Goal: Information Seeking & Learning: Learn about a topic

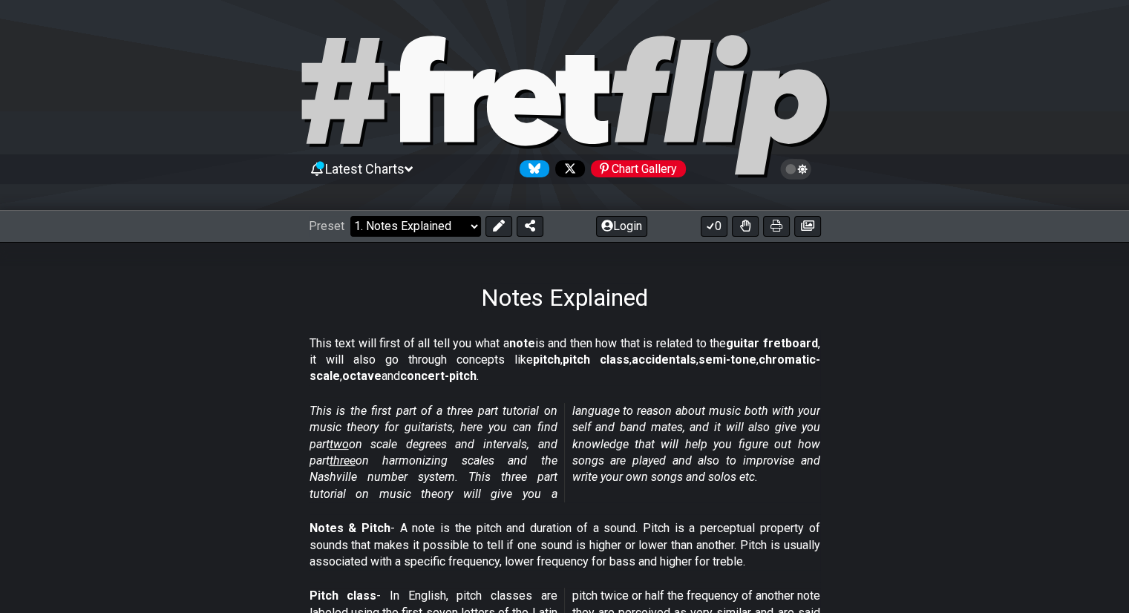
click at [403, 221] on select "Welcome to #fretflip! Initial Preset Custom Preset Minor Pentatonic Major Penta…" at bounding box center [415, 226] width 131 height 21
click at [350, 216] on select "Welcome to #fretflip! Initial Preset Custom Preset Minor Pentatonic Major Penta…" at bounding box center [415, 226] width 131 height 21
select select "/minor-pentatonic"
select select "C"
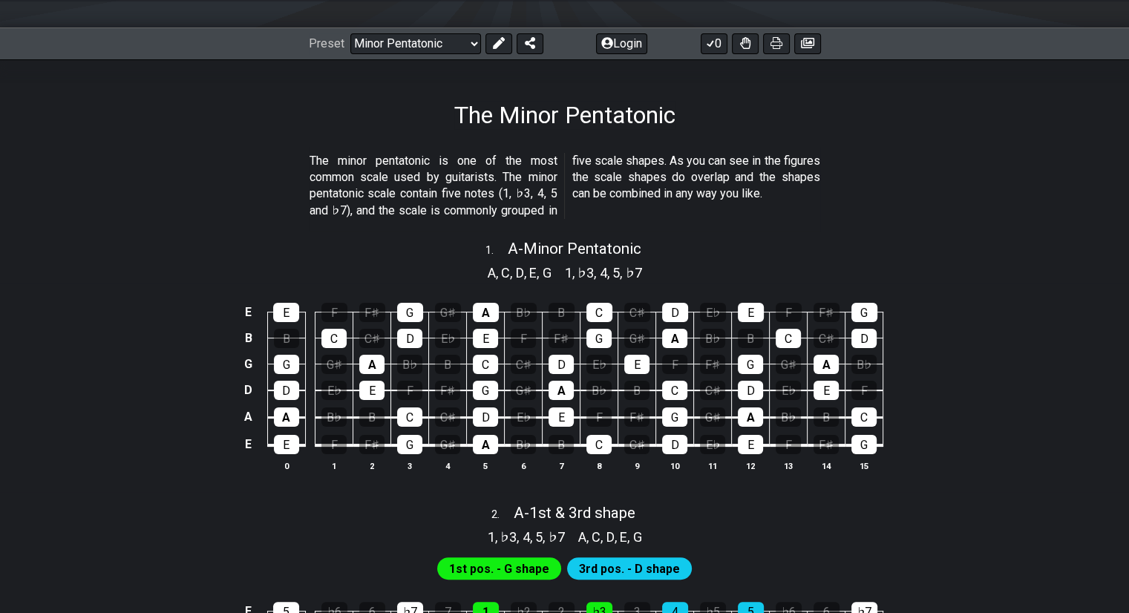
scroll to position [181, 0]
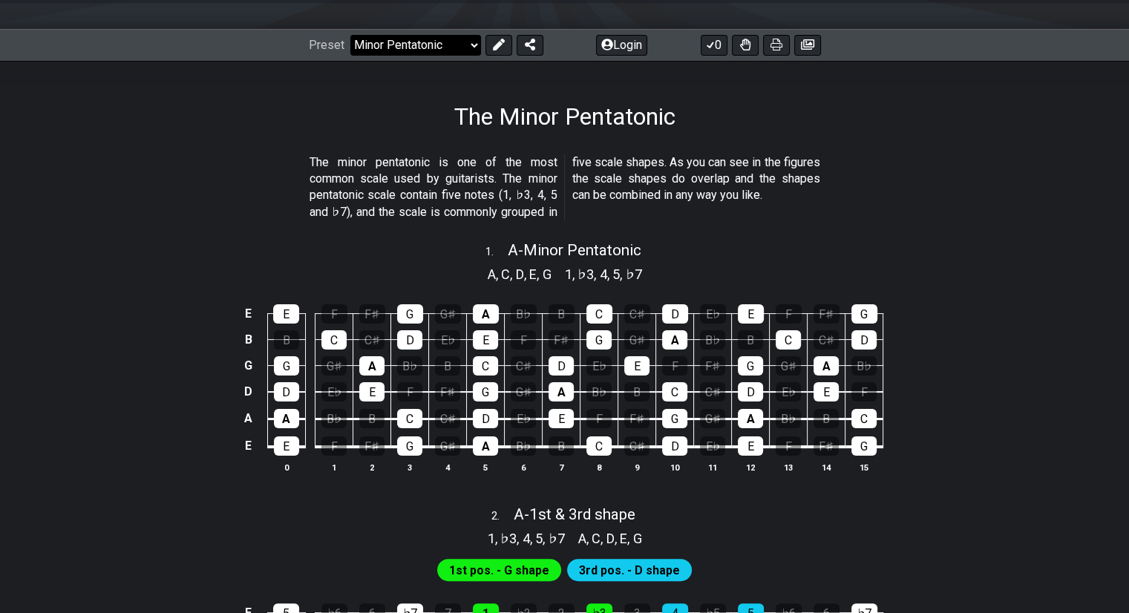
click at [457, 46] on select "Welcome to #fretflip! Initial Preset Custom Preset Minor Pentatonic Major Penta…" at bounding box center [415, 45] width 131 height 21
click at [350, 35] on select "Welcome to #fretflip! Initial Preset Custom Preset Minor Pentatonic Major Penta…" at bounding box center [415, 45] width 131 height 21
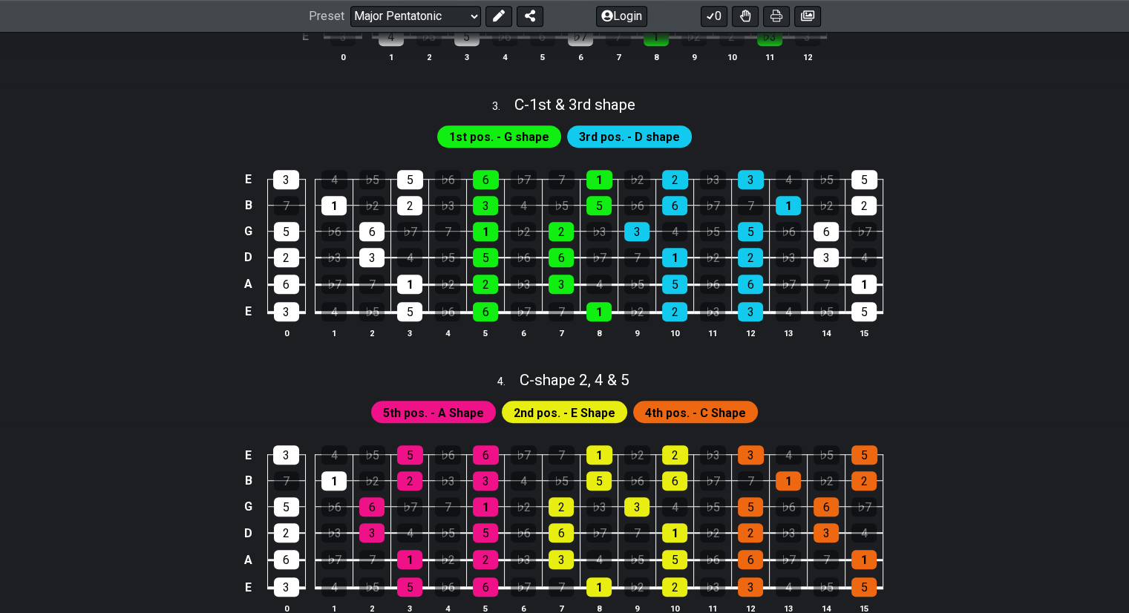
scroll to position [938, 0]
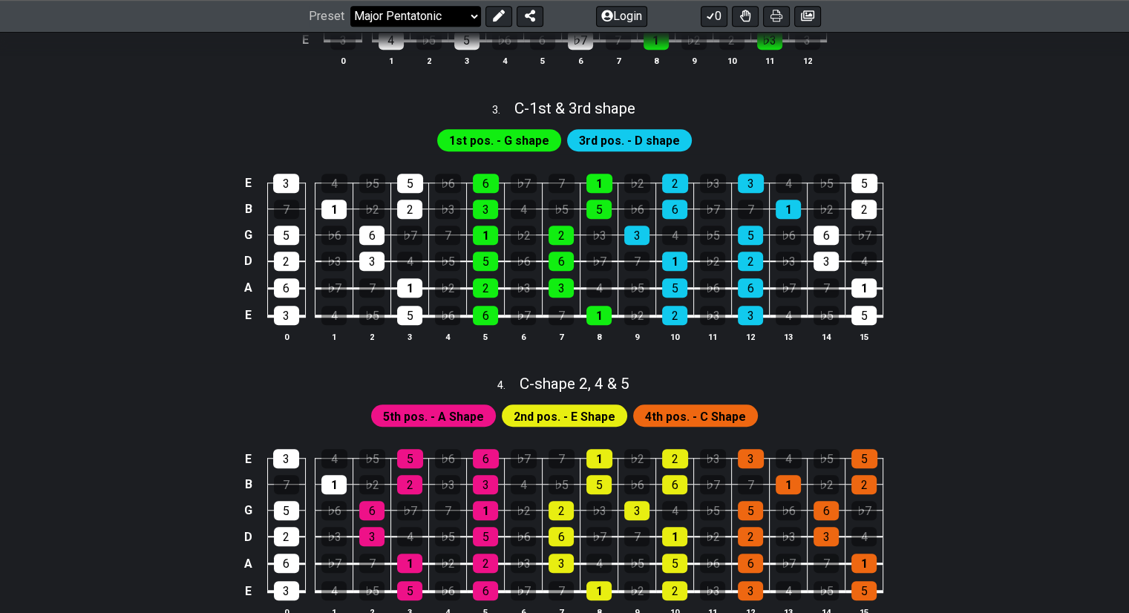
click at [398, 19] on select "Welcome to #fretflip! Initial Preset Custom Preset Minor Pentatonic Major Penta…" at bounding box center [415, 16] width 131 height 21
click at [350, 27] on select "Welcome to #fretflip! Initial Preset Custom Preset Minor Pentatonic Major Penta…" at bounding box center [415, 16] width 131 height 21
select select "/minor-pentatonic"
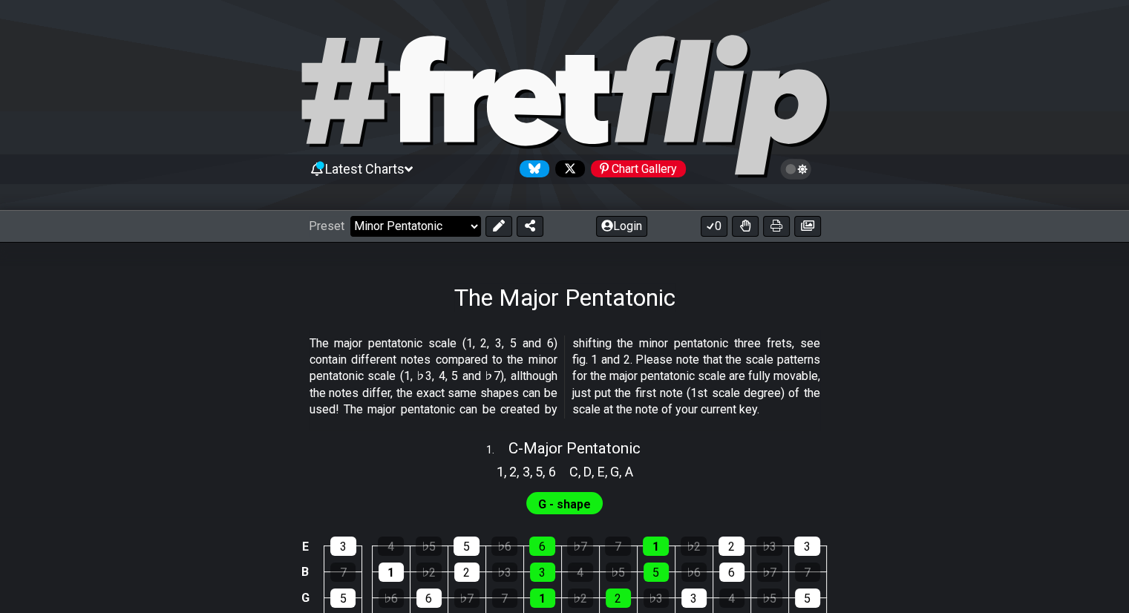
select select "C"
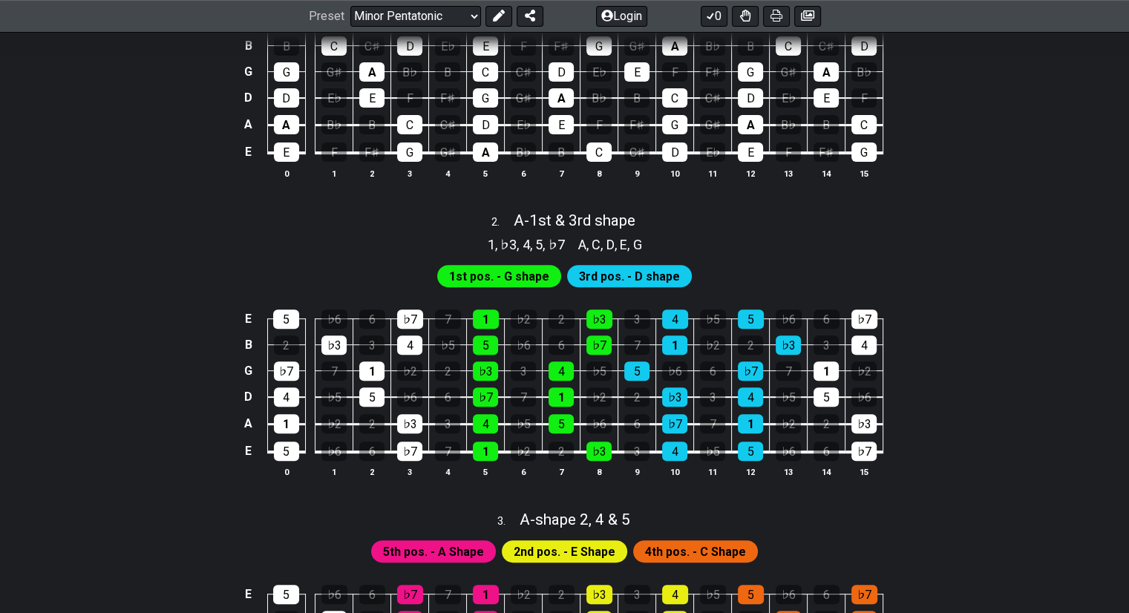
scroll to position [475, 0]
click at [399, 24] on select "Welcome to #fretflip! Initial Preset Custom Preset Minor Pentatonic Major Penta…" at bounding box center [415, 16] width 131 height 21
click at [350, 27] on select "Welcome to #fretflip! Initial Preset Custom Preset Minor Pentatonic Major Penta…" at bounding box center [415, 16] width 131 height 21
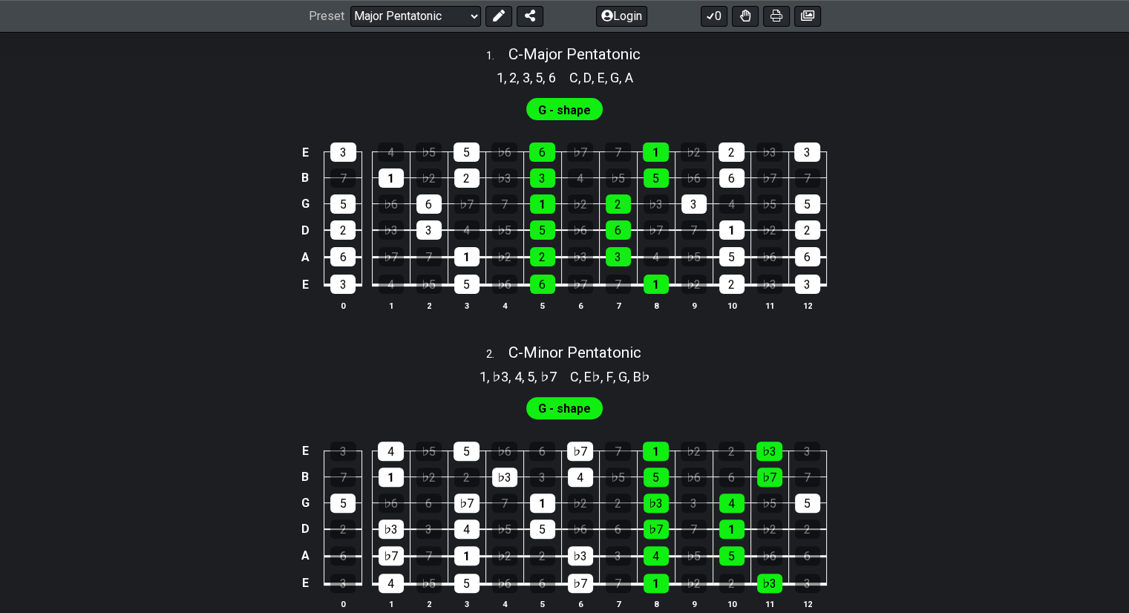
scroll to position [398, 0]
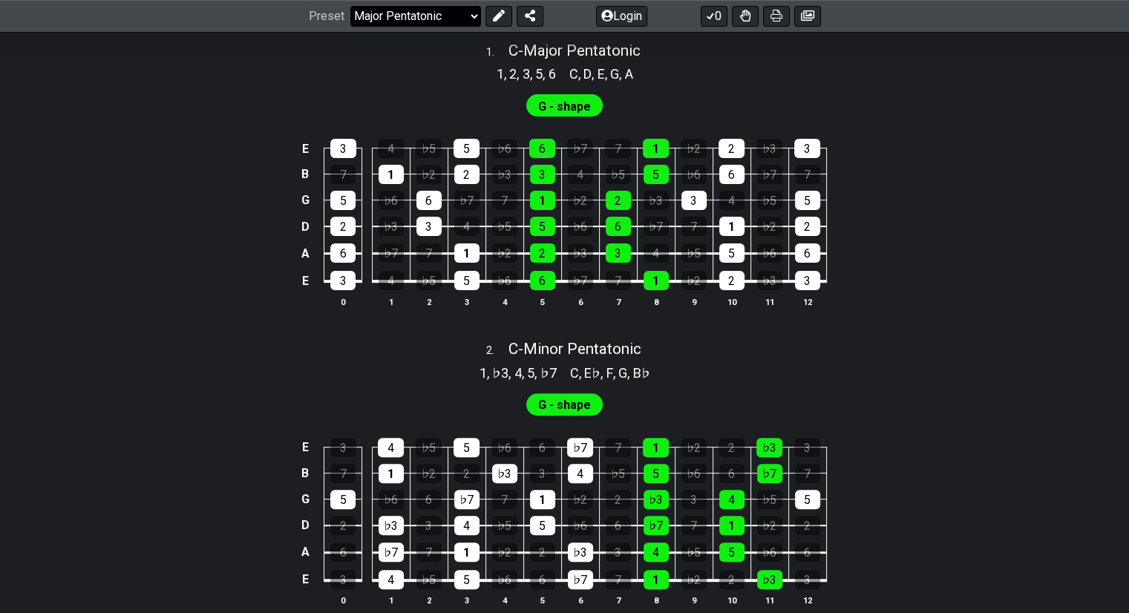
click at [439, 12] on select "Welcome to #fretflip! Initial Preset Custom Preset Minor Pentatonic Major Penta…" at bounding box center [415, 16] width 131 height 21
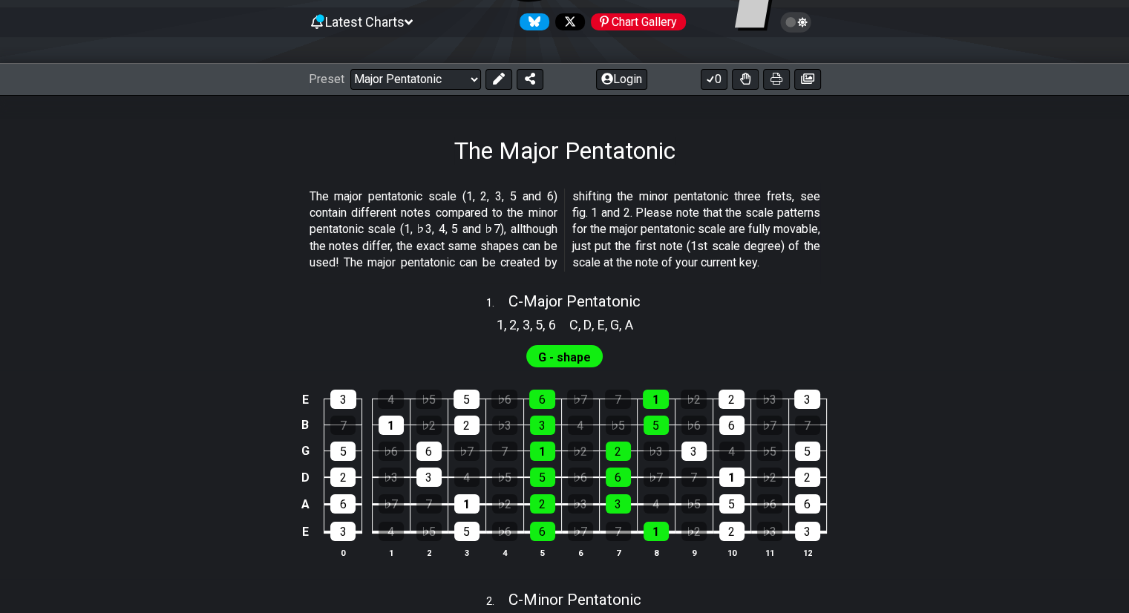
scroll to position [148, 0]
click at [392, 75] on select "Welcome to #fretflip! Initial Preset Custom Preset Minor Pentatonic Major Penta…" at bounding box center [415, 78] width 131 height 21
click at [350, 68] on select "Welcome to #fretflip! Initial Preset Custom Preset Minor Pentatonic Major Penta…" at bounding box center [415, 78] width 131 height 21
select select "/user-defined"
select select "A"
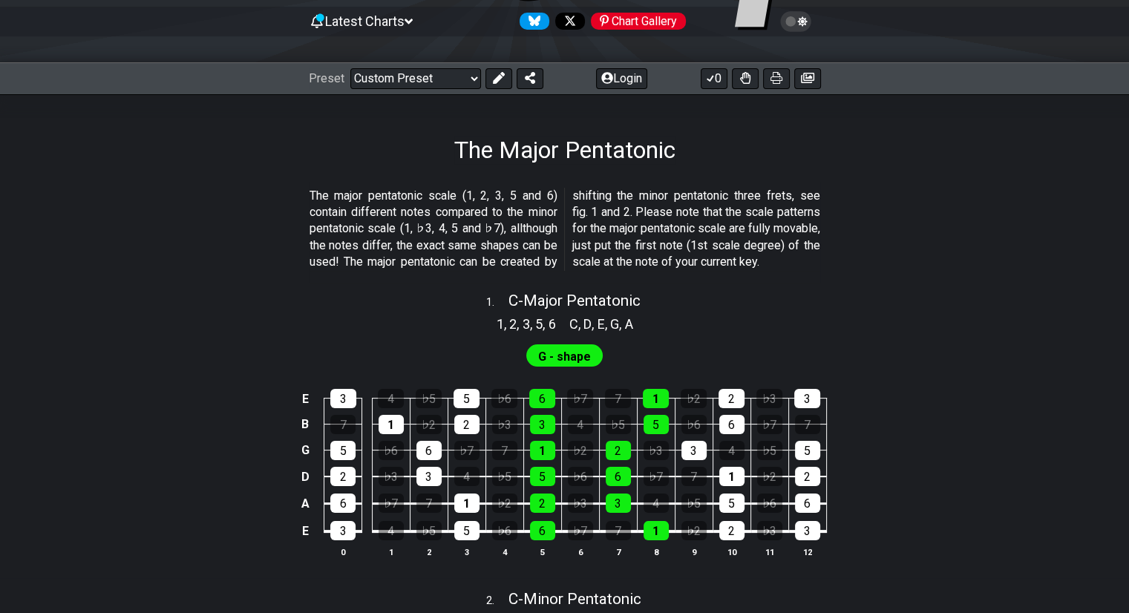
select select "C"
select select "A"
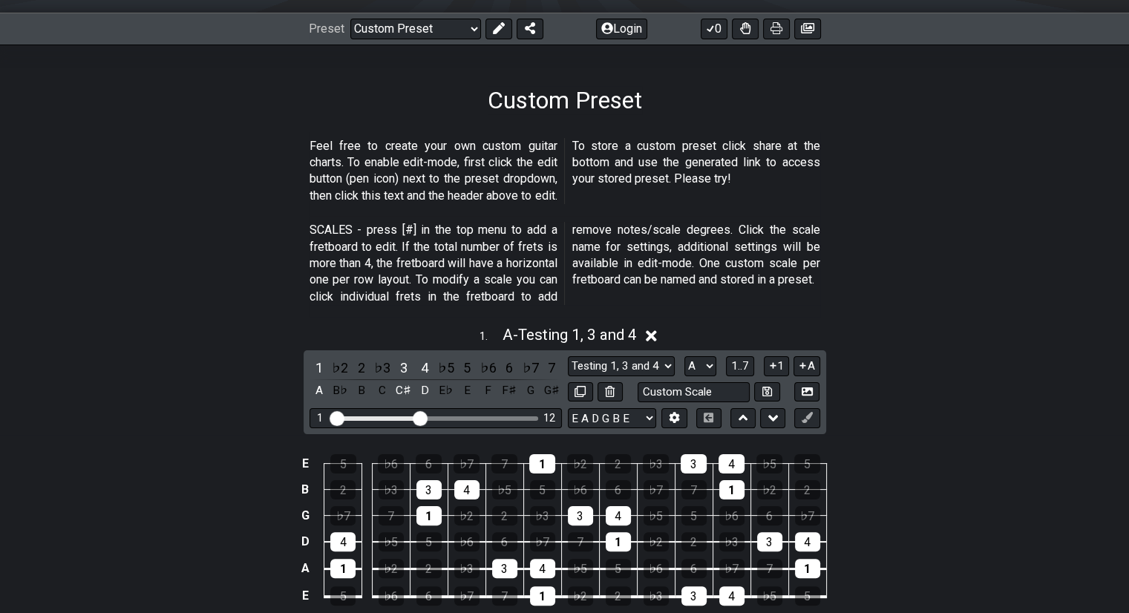
scroll to position [198, 0]
click at [638, 361] on select "Testing 1, 3 and 4 Testing 1, 3 and 4 Minor Pentatonic Major Pentatonic Minor B…" at bounding box center [621, 366] width 107 height 20
select select "Minor Pentatonic"
click at [568, 356] on select "Testing 1, 3 and 4 Testing 1, 3 and 4 Minor Pentatonic Major Pentatonic Minor B…" at bounding box center [621, 366] width 107 height 20
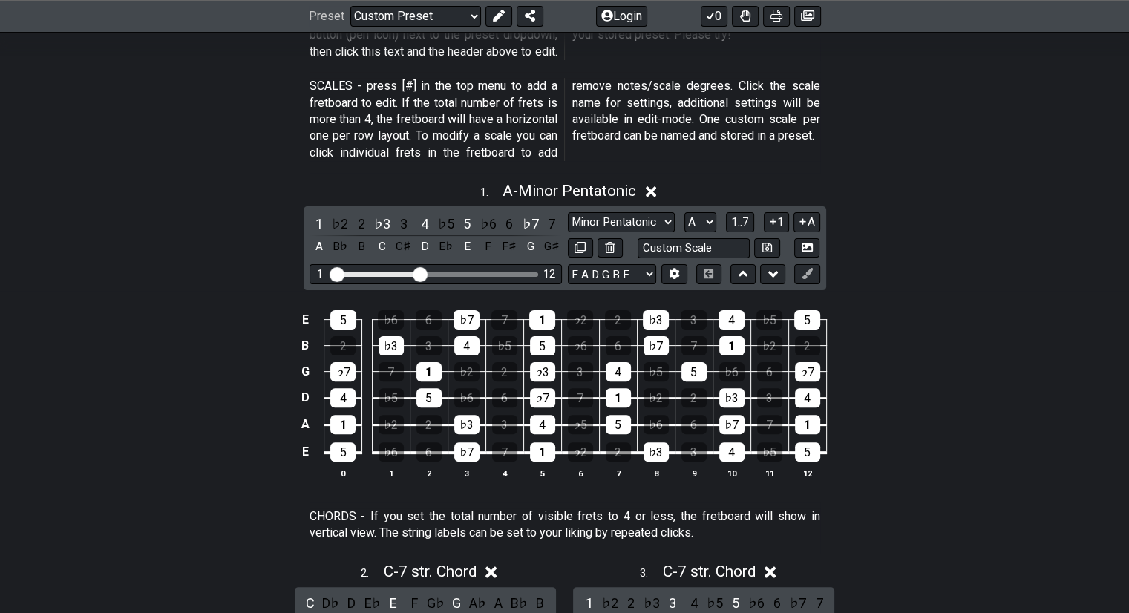
scroll to position [345, 0]
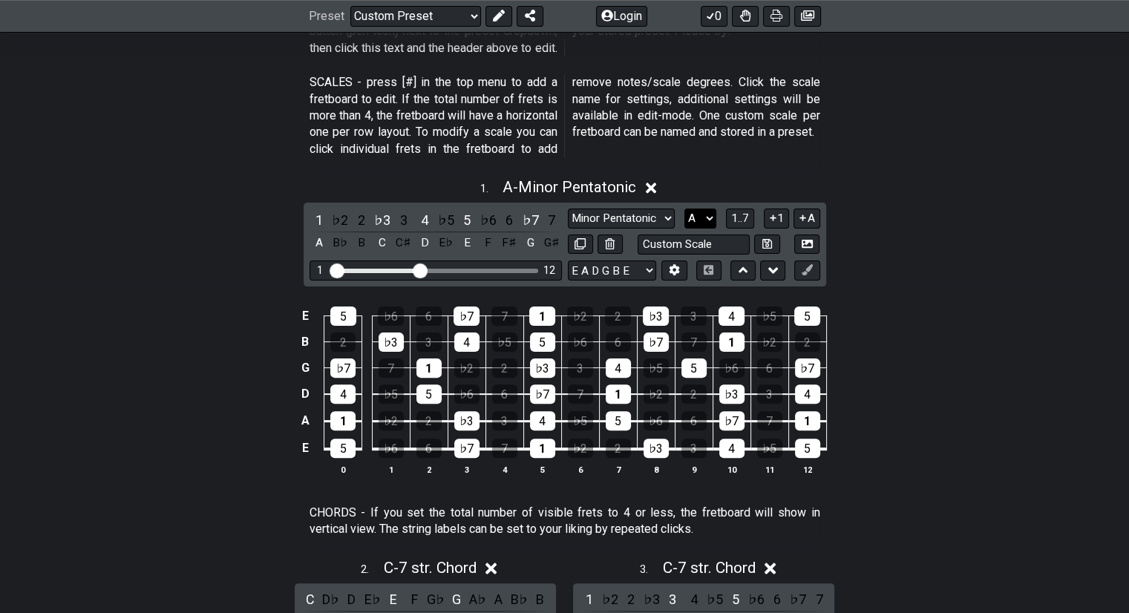
click at [699, 219] on select "A♭ A A♯ B♭ B C C♯ D♭ D D♯ E♭ E F F♯ G♭ G G♯" at bounding box center [700, 219] width 32 height 20
click at [684, 209] on select "A♭ A A♯ B♭ B C C♯ D♭ D D♯ E♭ E F F♯ G♭ G G♯" at bounding box center [700, 219] width 32 height 20
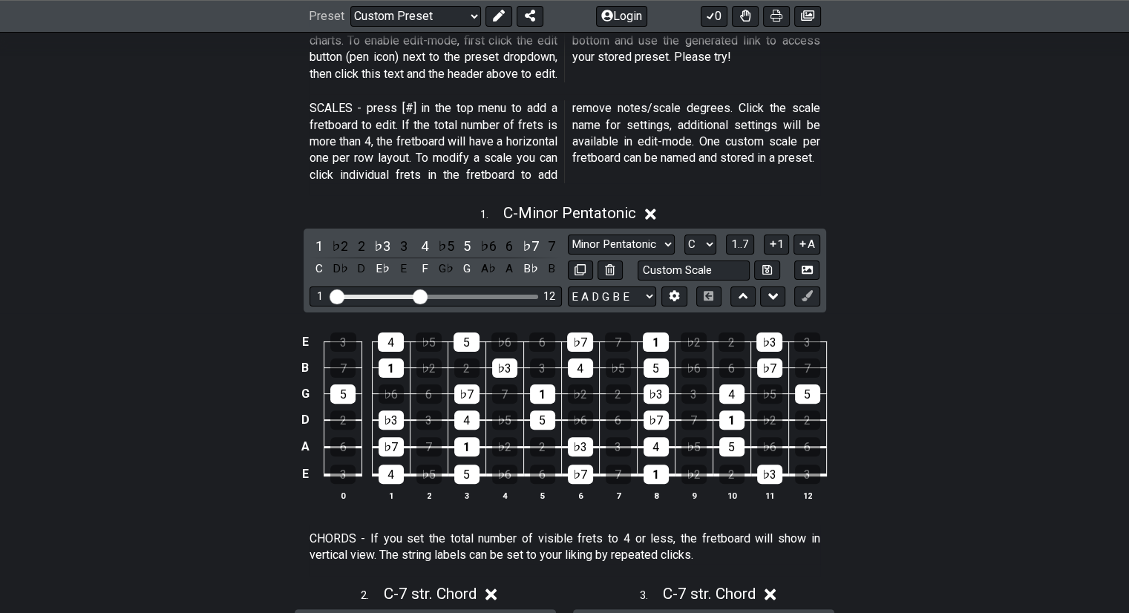
scroll to position [317, 0]
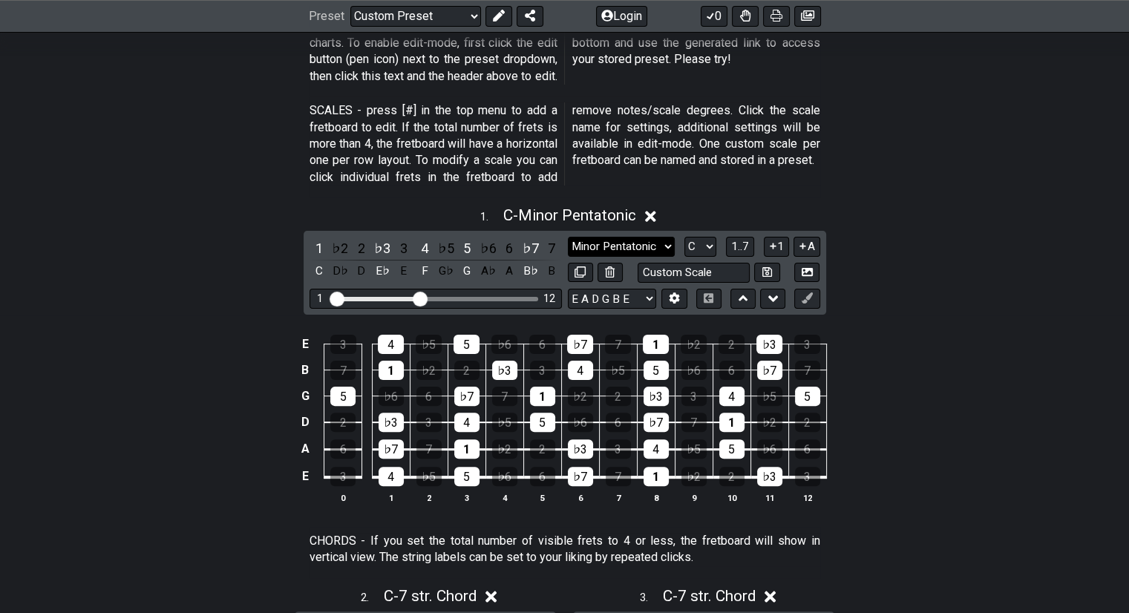
click at [609, 250] on select "Testing 1, 3 and 4 Testing 1, 3 and 4 Minor Pentatonic Major Pentatonic Minor B…" at bounding box center [621, 247] width 107 height 20
click at [800, 140] on p "SCALES - press [#] in the top menu to add a fretboard to edit. If the total num…" at bounding box center [565, 143] width 511 height 83
click at [713, 246] on select "A♭ A A♯ B♭ B C C♯ D♭ D D♯ E♭ E F F♯ G♭ G G♯" at bounding box center [700, 247] width 32 height 20
select select "A"
click at [684, 237] on select "A♭ A A♯ B♭ B C C♯ D♭ D D♯ E♭ E F F♯ G♭ G G♯" at bounding box center [700, 247] width 32 height 20
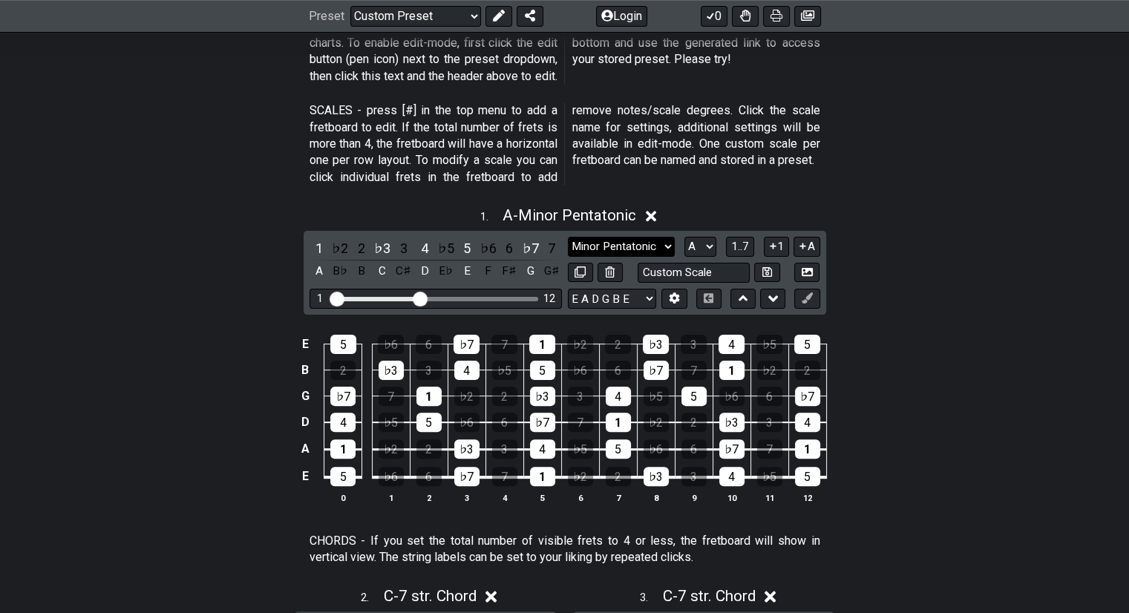
click at [647, 241] on select "Testing 1, 3 and 4 Testing 1, 3 and 4 Minor Pentatonic Major Pentatonic Minor B…" at bounding box center [621, 247] width 107 height 20
select select "Major Pentatonic"
click at [568, 237] on select "Testing 1, 3 and 4 Testing 1, 3 and 4 Minor Pentatonic Major Pentatonic Minor B…" at bounding box center [621, 247] width 107 height 20
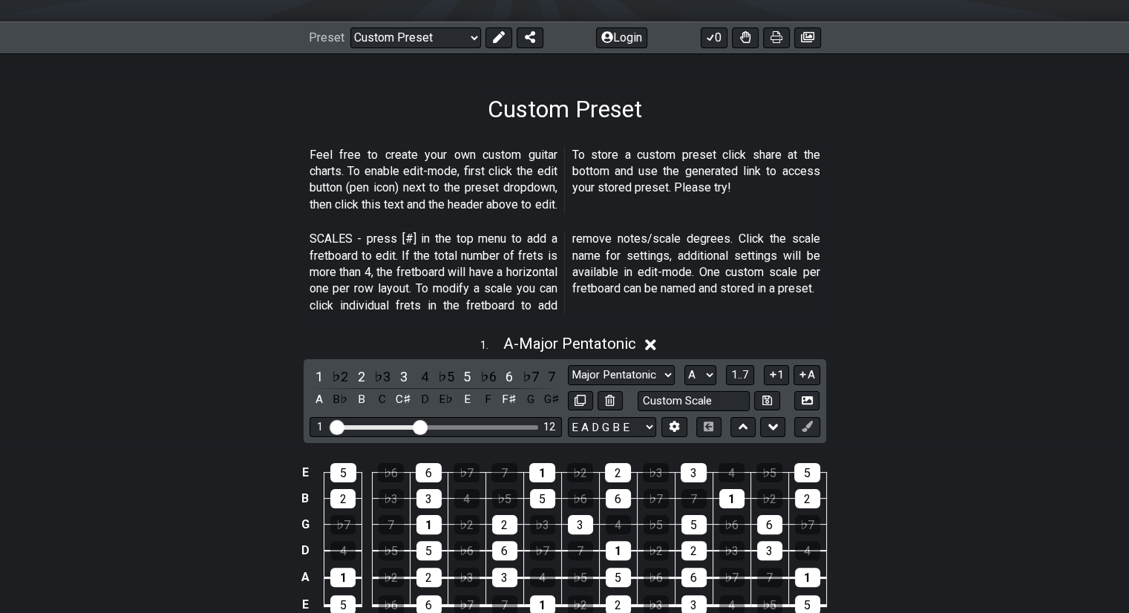
scroll to position [0, 0]
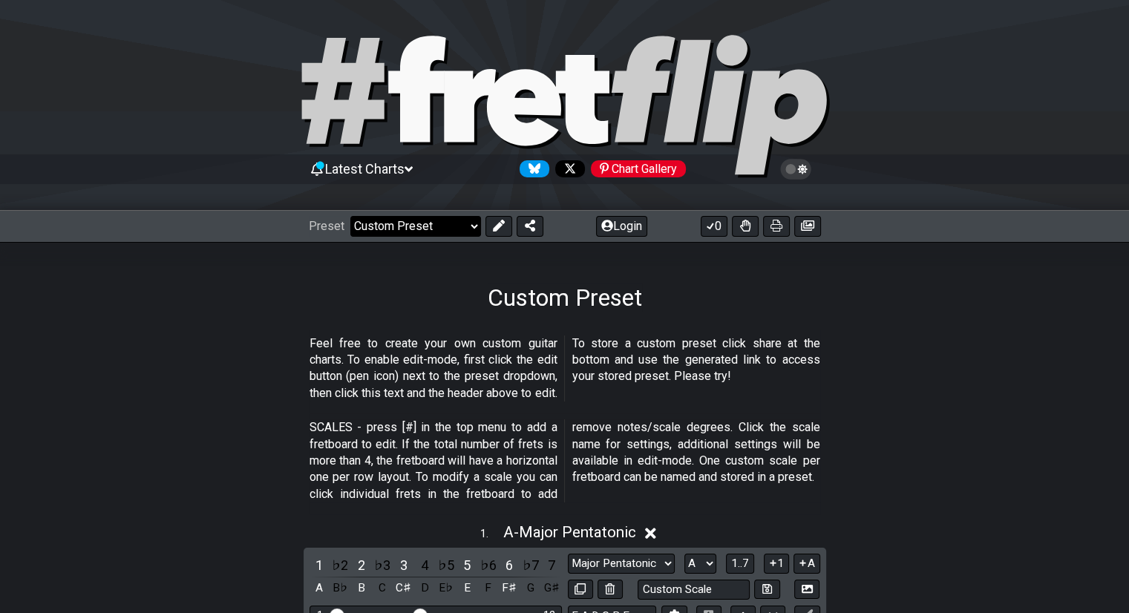
click at [438, 218] on select "Welcome to #fretflip! Initial Preset Custom Preset Minor Pentatonic Major Penta…" at bounding box center [415, 226] width 131 height 21
click at [350, 216] on select "Welcome to #fretflip! Initial Preset Custom Preset Minor Pentatonic Major Penta…" at bounding box center [415, 226] width 131 height 21
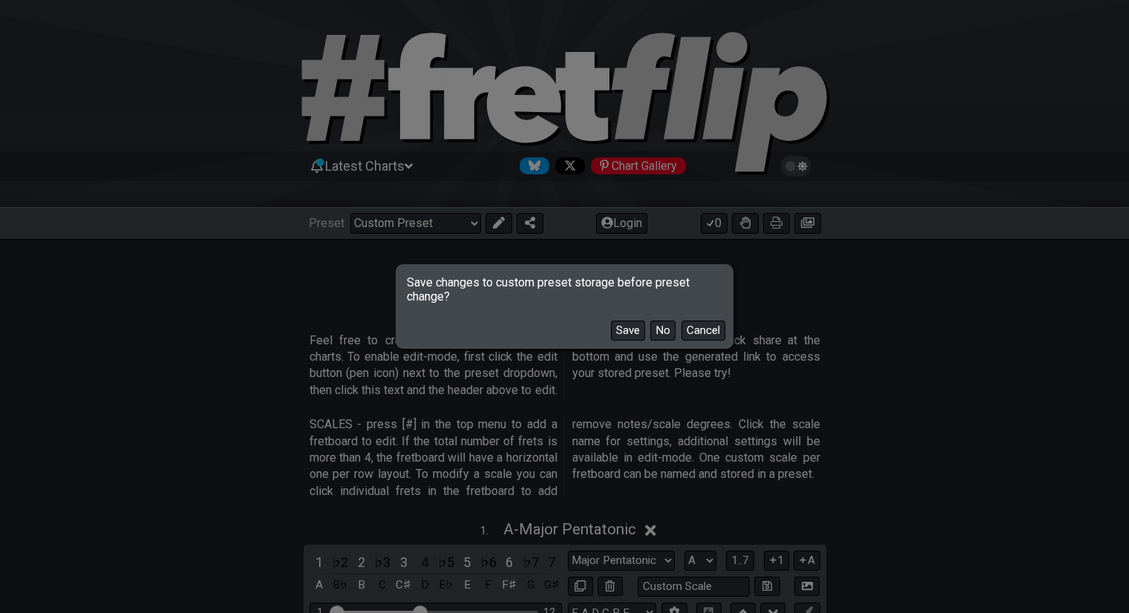
scroll to position [3, 0]
click at [659, 325] on button "No" at bounding box center [662, 331] width 25 height 20
select select "/minor-pentatonic"
select select "C"
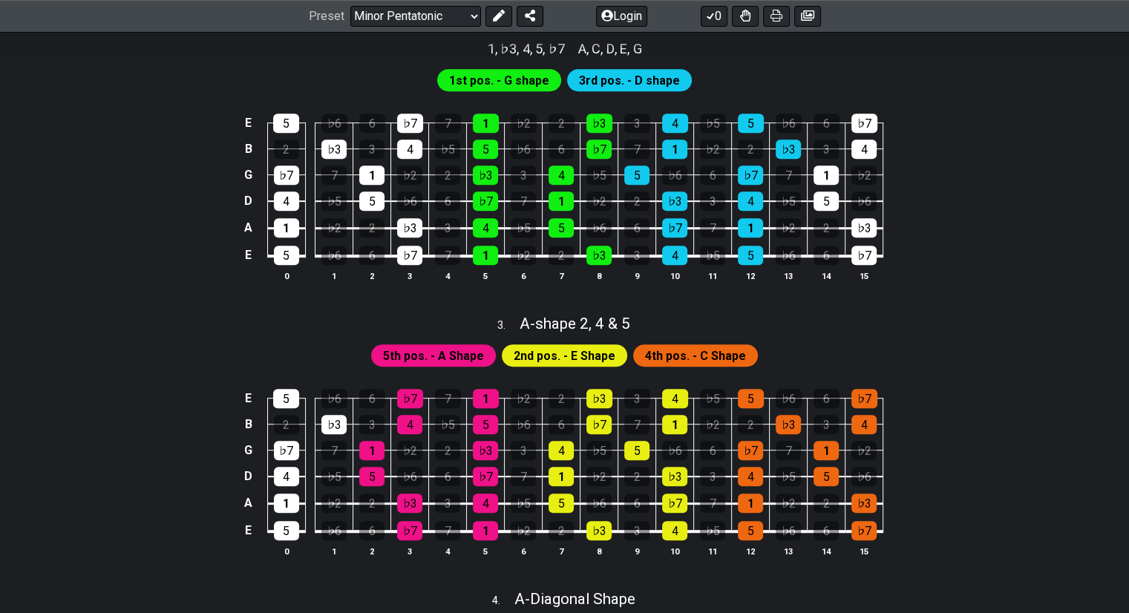
scroll to position [674, 0]
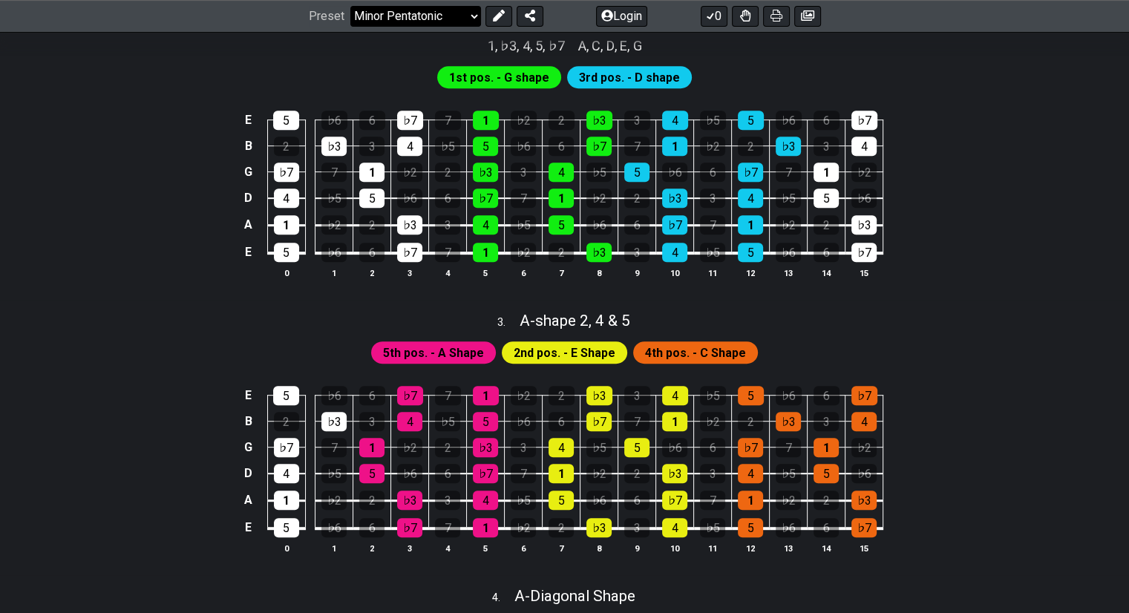
click at [442, 24] on select "Welcome to #fretflip! Initial Preset Custom Preset Minor Pentatonic Major Penta…" at bounding box center [415, 16] width 131 height 21
click at [350, 27] on select "Welcome to #fretflip! Initial Preset Custom Preset Minor Pentatonic Major Penta…" at bounding box center [415, 16] width 131 height 21
select select "/user-defined"
select select "A"
select select "C"
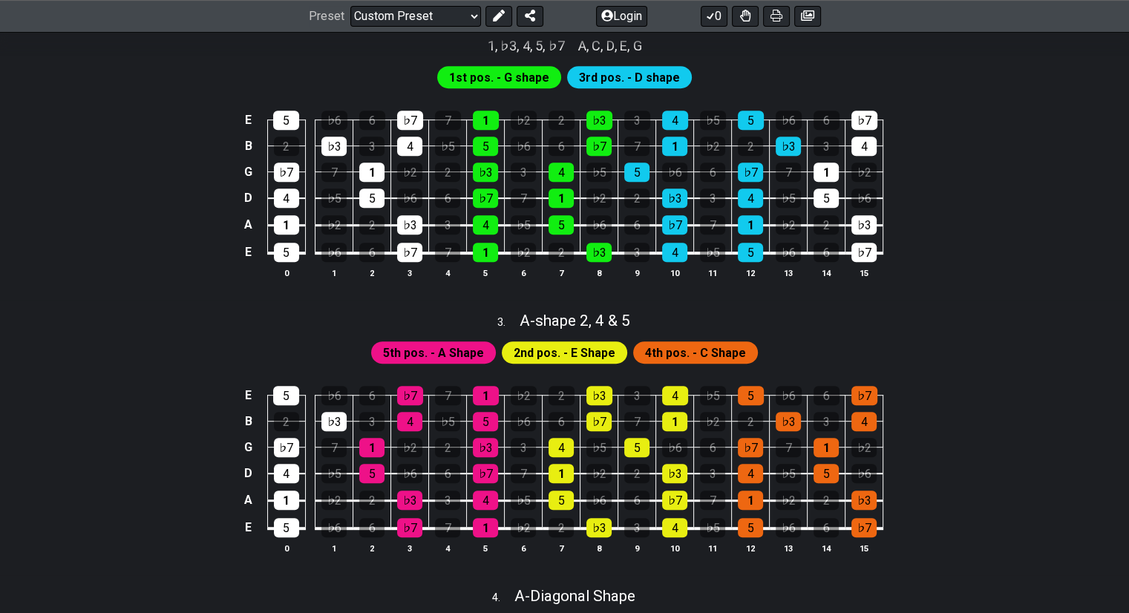
select select "C"
select select "A"
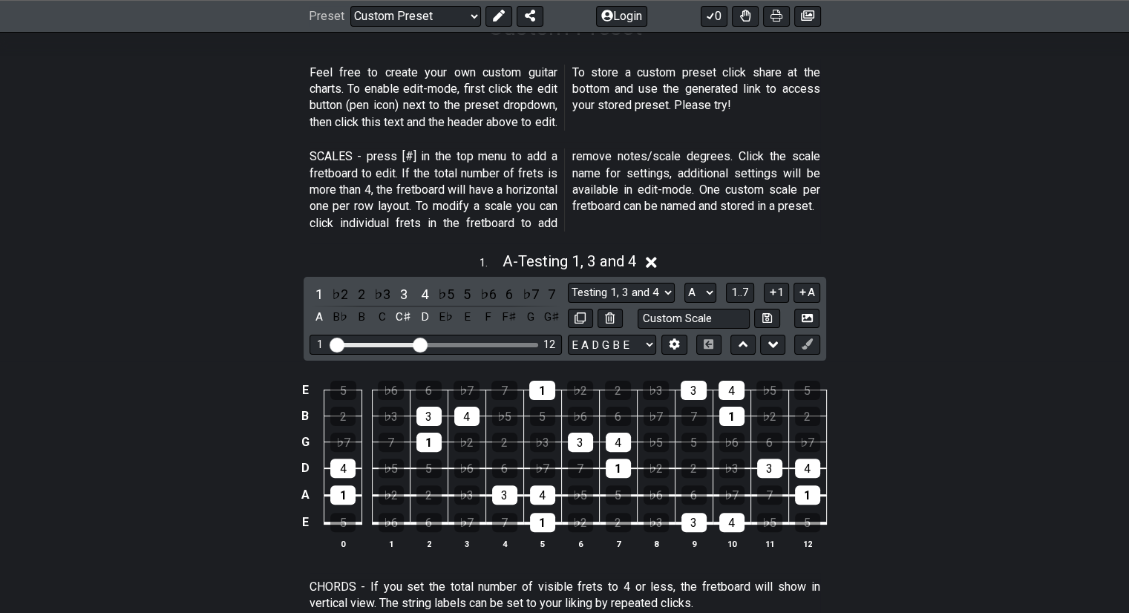
scroll to position [316, 0]
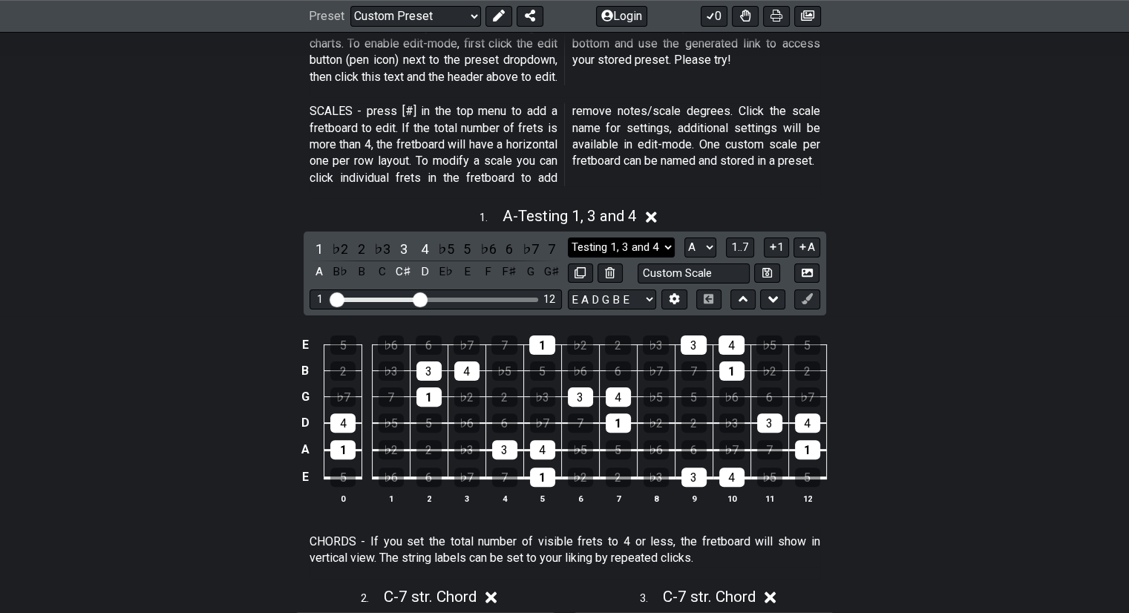
click at [624, 238] on select "Testing 1, 3 and 4 Testing 1, 3 and 4 Minor Pentatonic Major Pentatonic Minor B…" at bounding box center [621, 248] width 107 height 20
click at [568, 238] on select "Testing 1, 3 and 4 Testing 1, 3 and 4 Minor Pentatonic Major Pentatonic Minor B…" at bounding box center [621, 248] width 107 height 20
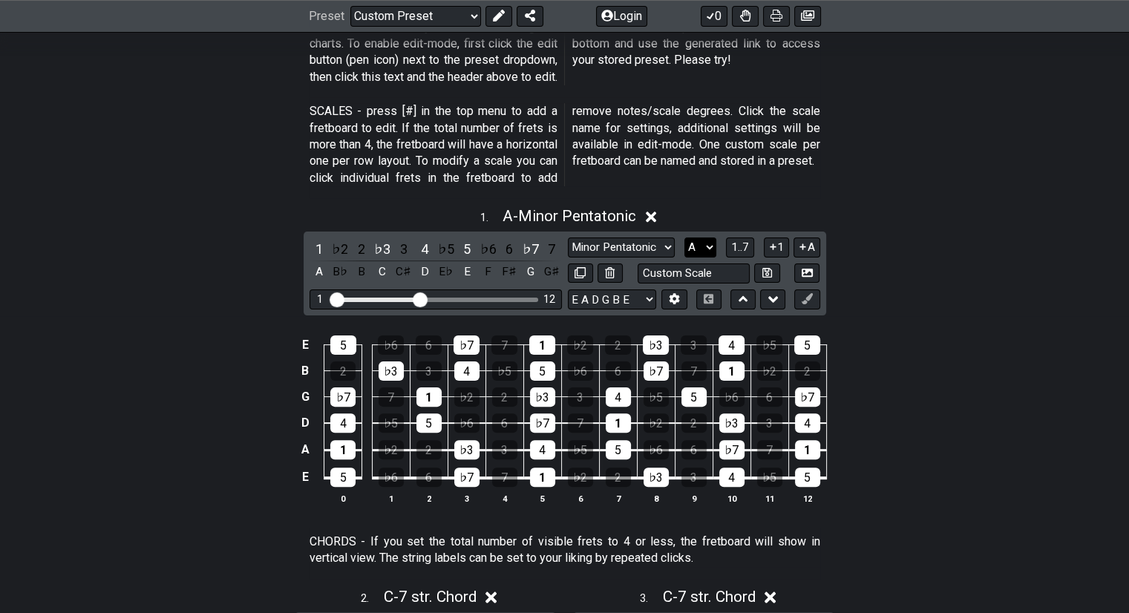
click at [699, 244] on select "A♭ A A♯ B♭ B C C♯ D♭ D D♯ E♭ E F F♯ G♭ G G♯" at bounding box center [700, 248] width 32 height 20
click at [662, 243] on select "Testing 1, 3 and 4 Testing 1, 3 and 4 Minor Pentatonic Major Pentatonic Minor B…" at bounding box center [621, 248] width 107 height 20
click at [568, 238] on select "Testing 1, 3 and 4 Testing 1, 3 and 4 Minor Pentatonic Major Pentatonic Minor B…" at bounding box center [621, 248] width 107 height 20
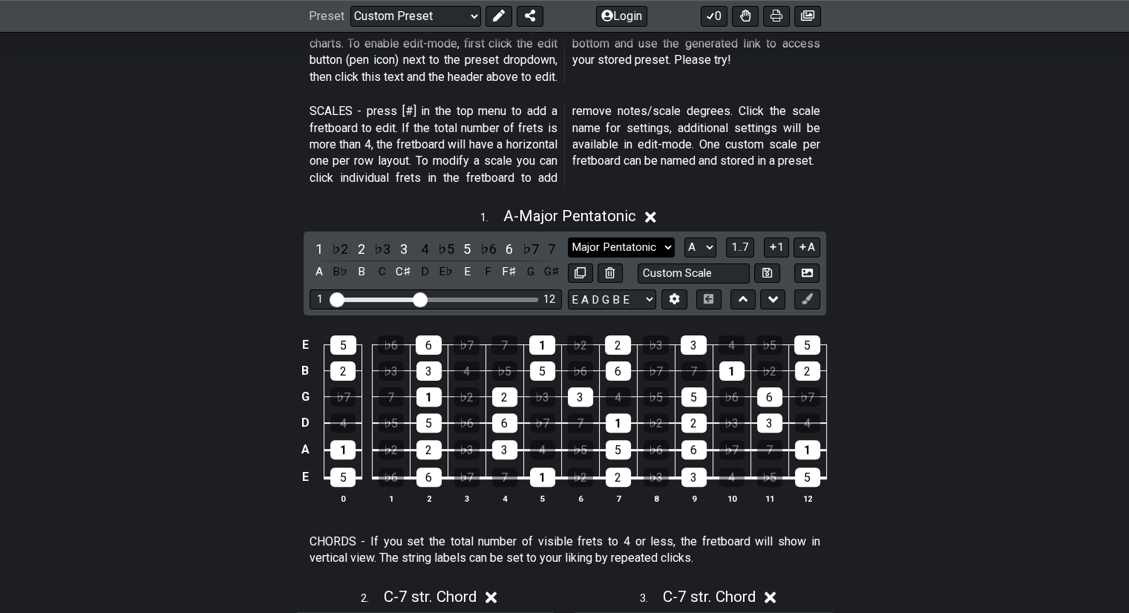
click at [655, 249] on select "Testing 1, 3 and 4 Testing 1, 3 and 4 Minor Pentatonic Major Pentatonic Minor B…" at bounding box center [621, 248] width 107 height 20
click at [568, 238] on select "Testing 1, 3 and 4 Testing 1, 3 and 4 Minor Pentatonic Major Pentatonic Minor B…" at bounding box center [621, 248] width 107 height 20
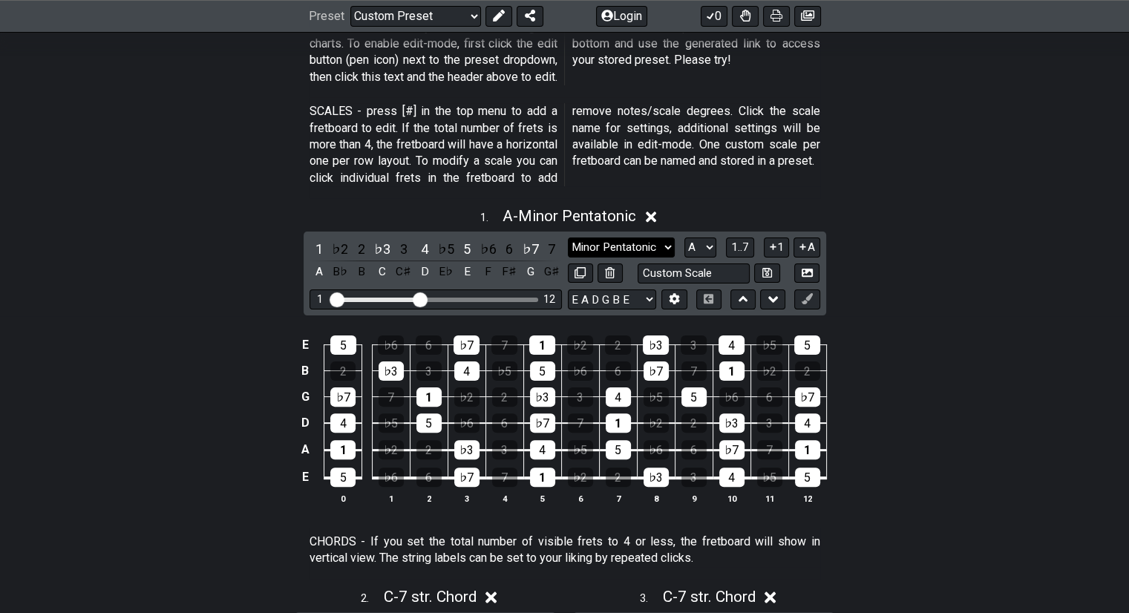
click at [665, 243] on select "Testing 1, 3 and 4 Testing 1, 3 and 4 Minor Pentatonic Major Pentatonic Minor B…" at bounding box center [621, 248] width 107 height 20
click at [631, 252] on select "Testing 1, 3 and 4 Testing 1, 3 and 4 Minor Pentatonic Major Pentatonic Minor B…" at bounding box center [621, 248] width 107 height 20
select select "Major Pentatonic"
click at [568, 238] on select "Testing 1, 3 and 4 Testing 1, 3 and 4 Minor Pentatonic Major Pentatonic Minor B…" at bounding box center [621, 248] width 107 height 20
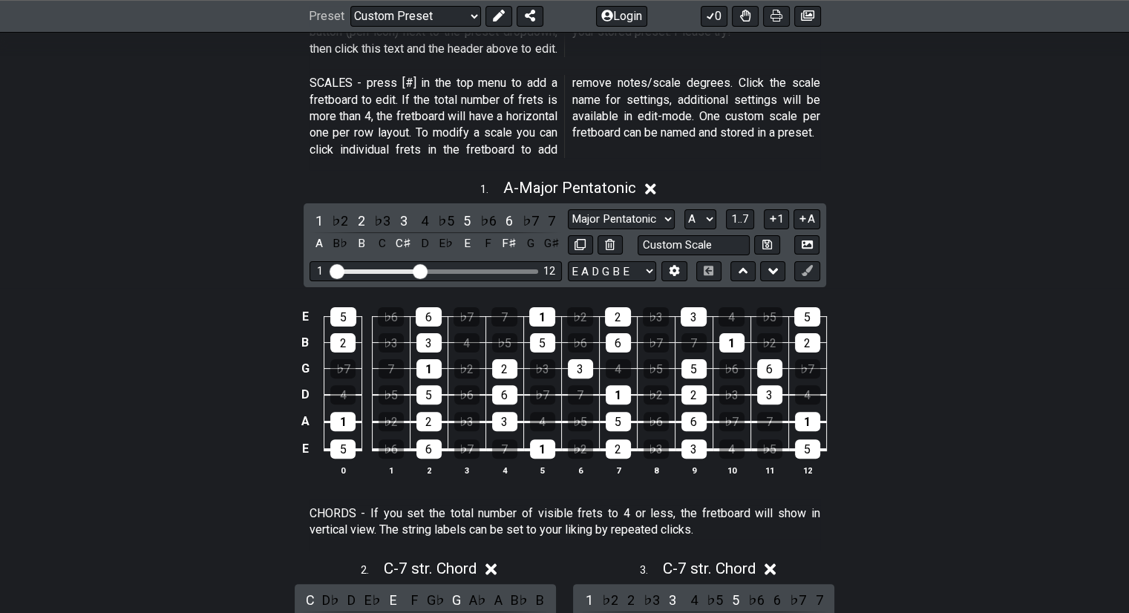
scroll to position [526, 0]
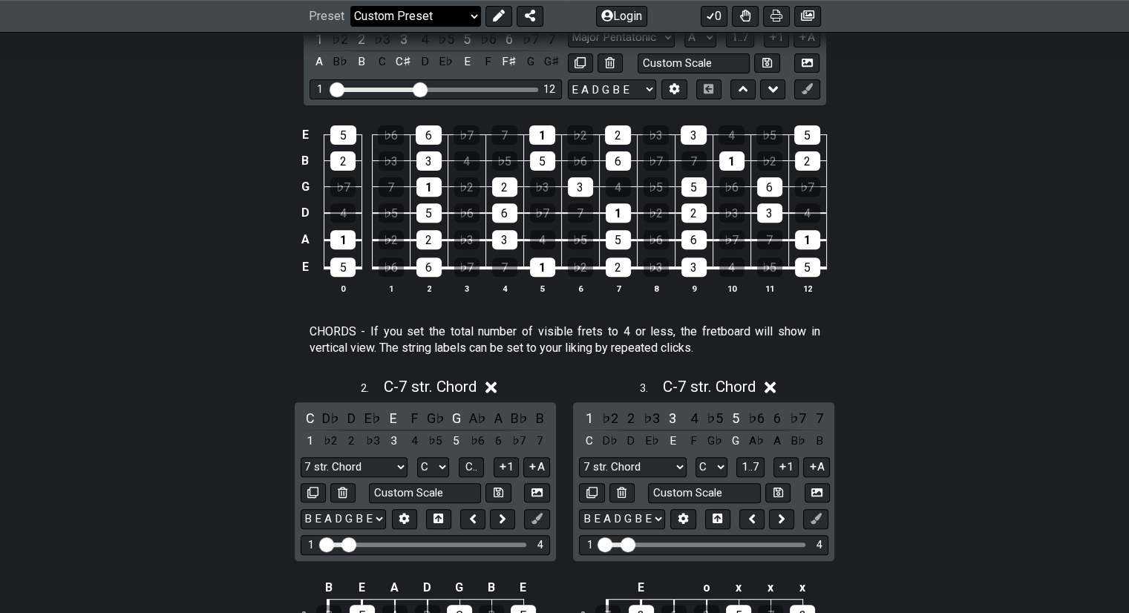
click at [419, 12] on select "Welcome to #fretflip! Initial Preset Custom Preset Minor Pentatonic Major Penta…" at bounding box center [415, 16] width 131 height 21
click at [350, 6] on select "Welcome to #fretflip! Initial Preset Custom Preset Minor Pentatonic Major Penta…" at bounding box center [415, 16] width 131 height 21
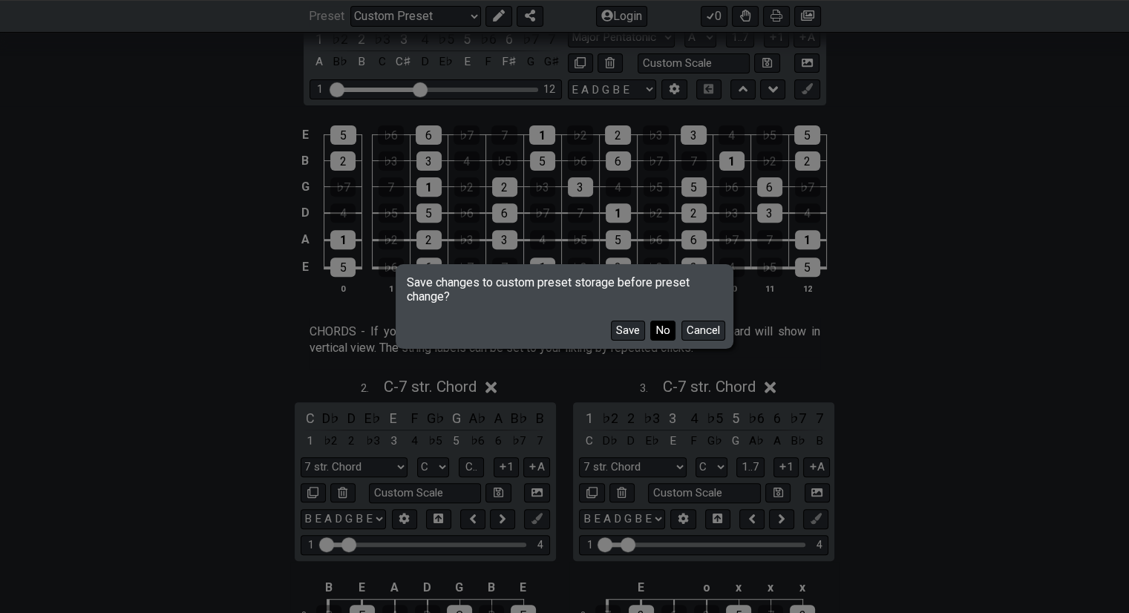
click at [667, 324] on button "No" at bounding box center [662, 331] width 25 height 20
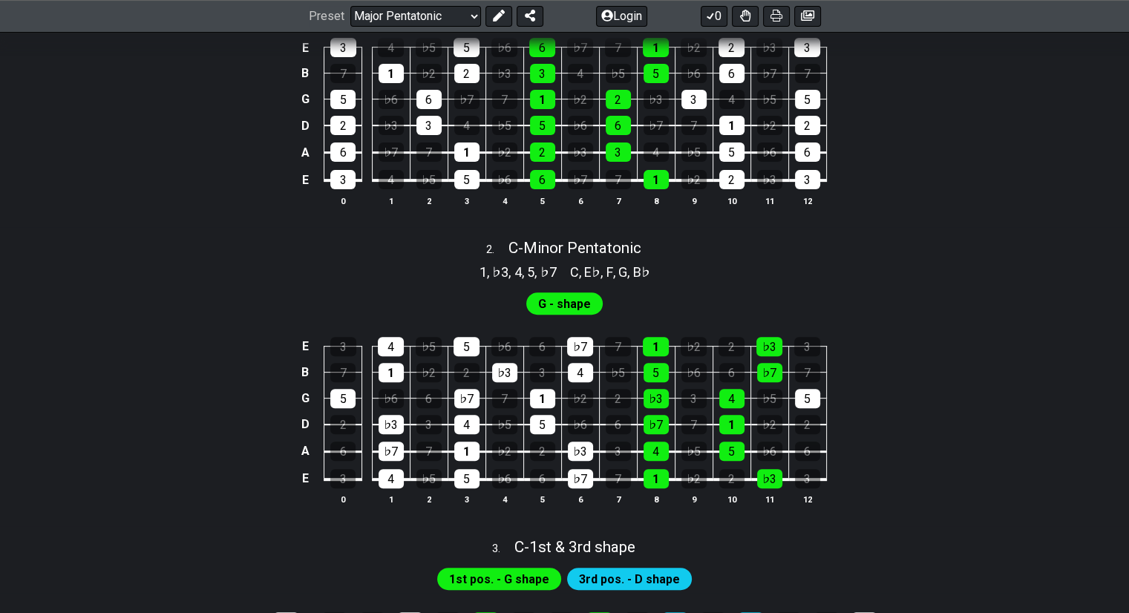
scroll to position [422, 0]
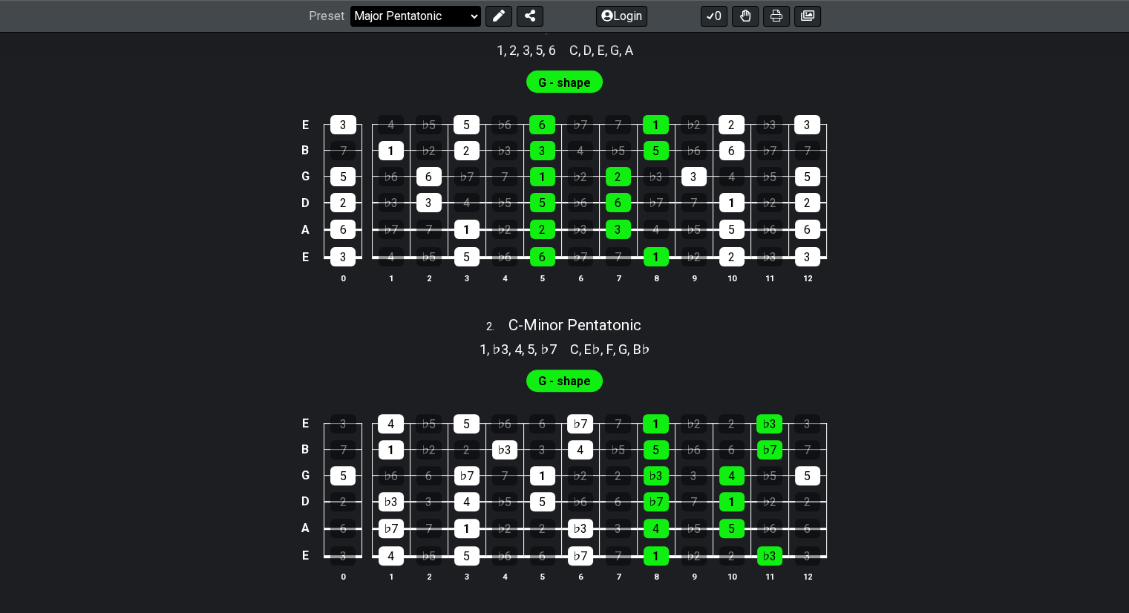
click at [396, 13] on select "Welcome to #fretflip! Initial Preset Custom Preset Minor Pentatonic Major Penta…" at bounding box center [415, 16] width 131 height 21
click at [350, 27] on select "Welcome to #fretflip! Initial Preset Custom Preset Minor Pentatonic Major Penta…" at bounding box center [415, 16] width 131 height 21
select select "/guitar-scales"
select select "C"
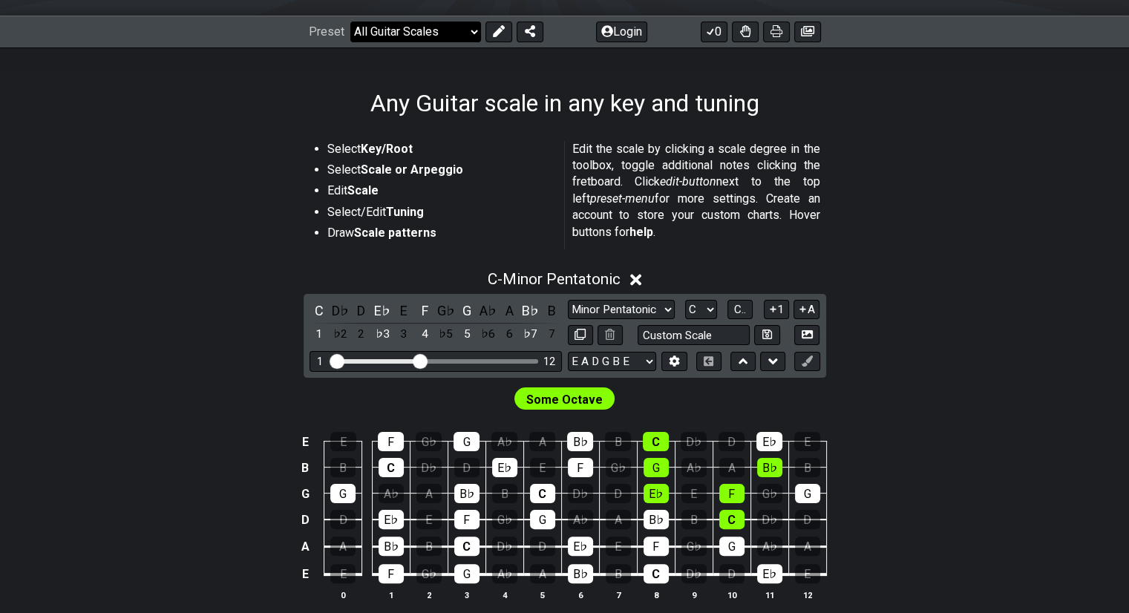
scroll to position [189, 0]
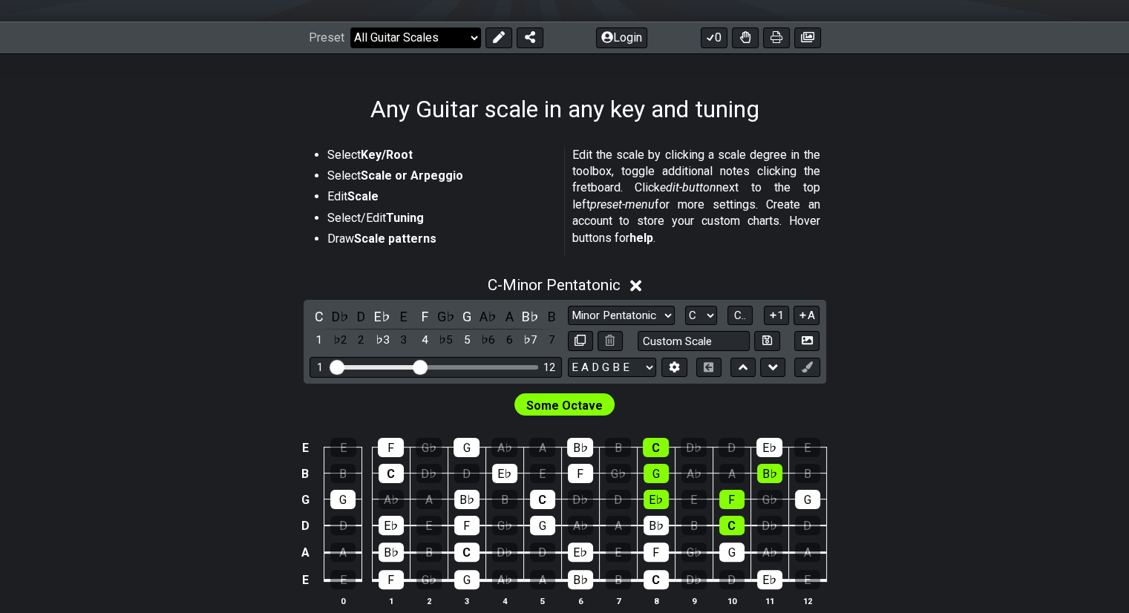
click at [399, 45] on select "Welcome to #fretflip! Initial Preset Custom Preset Minor Pentatonic Major Penta…" at bounding box center [415, 37] width 131 height 21
click at [350, 27] on select "Welcome to #fretflip! Initial Preset Custom Preset Minor Pentatonic Major Penta…" at bounding box center [415, 37] width 131 height 21
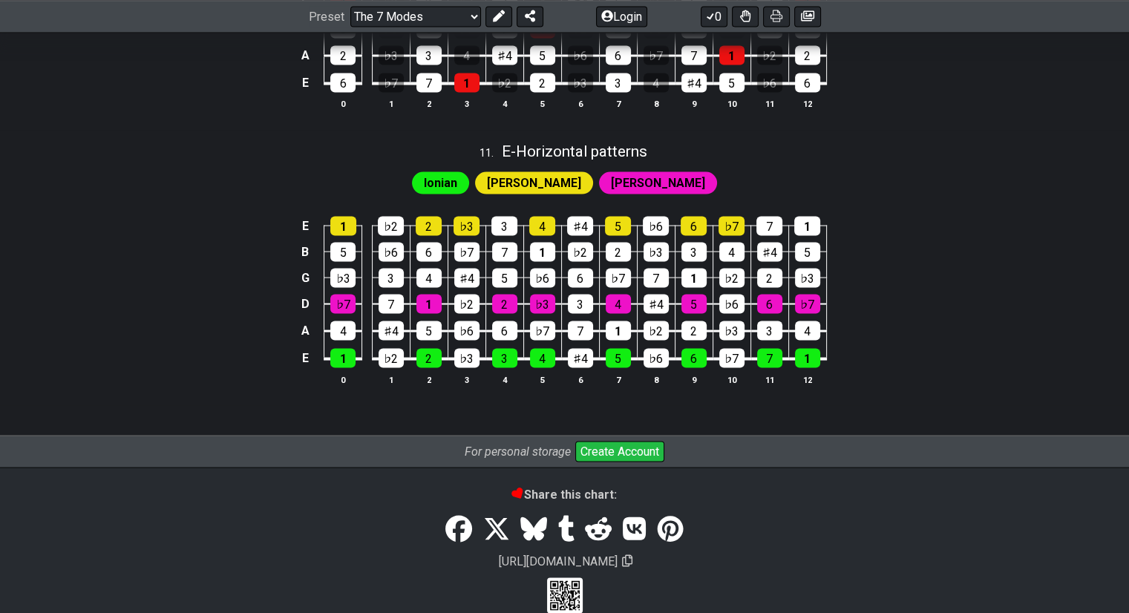
scroll to position [2811, 0]
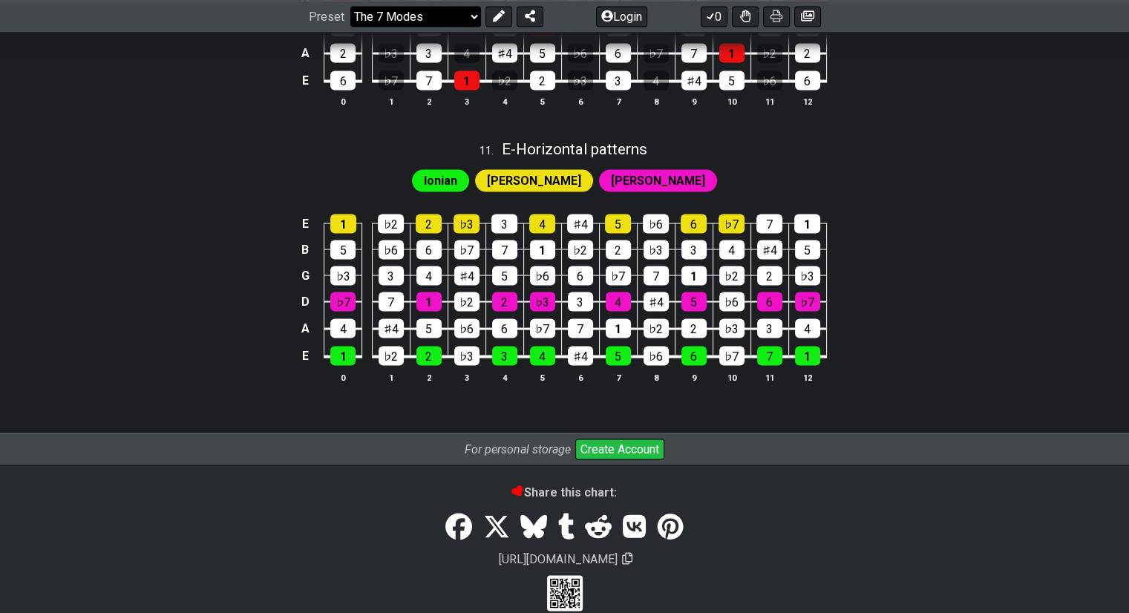
click at [392, 15] on select "Welcome to #fretflip! Initial Preset Custom Preset Minor Pentatonic Major Penta…" at bounding box center [415, 16] width 131 height 21
click at [350, 27] on select "Welcome to #fretflip! Initial Preset Custom Preset Minor Pentatonic Major Penta…" at bounding box center [415, 16] width 131 height 21
select select "/guitar-scales"
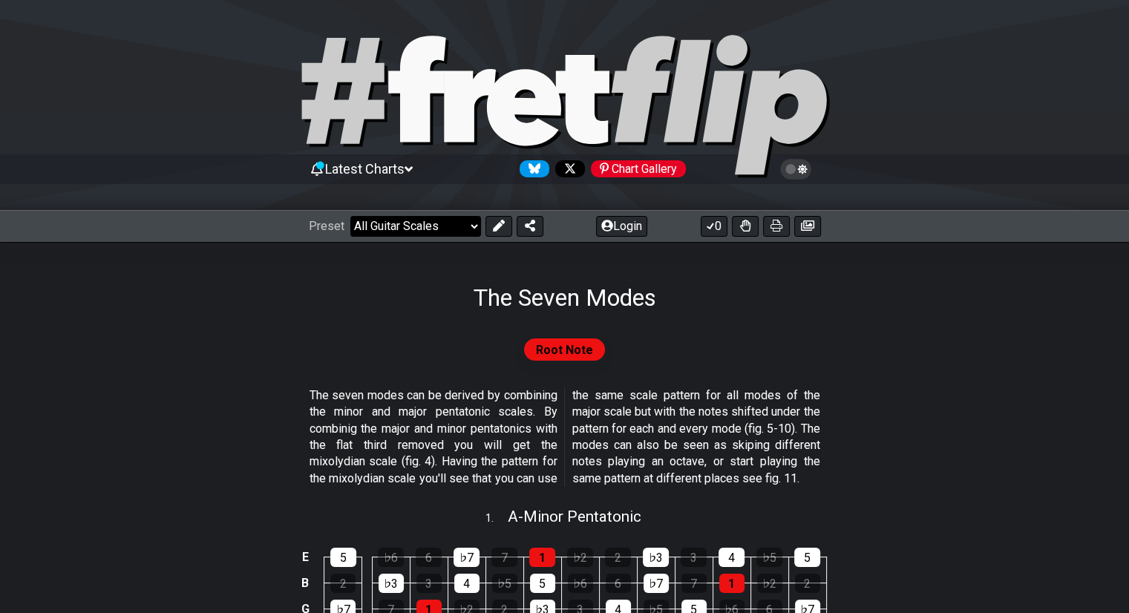
select select "C"
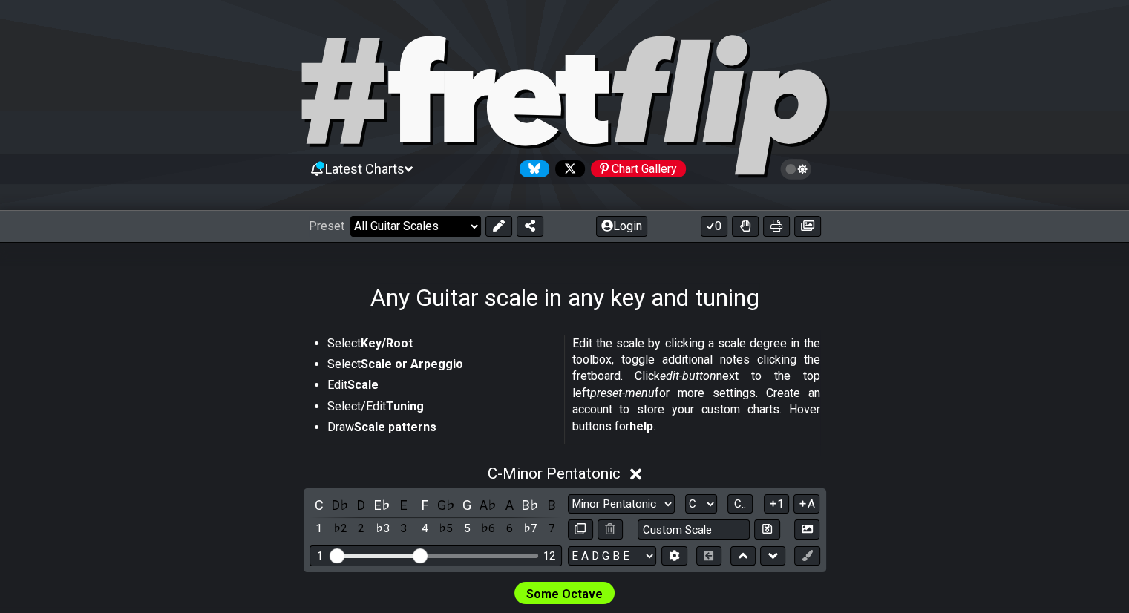
click at [403, 220] on select "Welcome to #fretflip! Initial Preset Custom Preset Minor Pentatonic Major Penta…" at bounding box center [415, 226] width 131 height 21
click at [350, 216] on select "Welcome to #fretflip! Initial Preset Custom Preset Minor Pentatonic Major Penta…" at bounding box center [415, 226] width 131 height 21
select select "/scale-degrees-and-intervals"
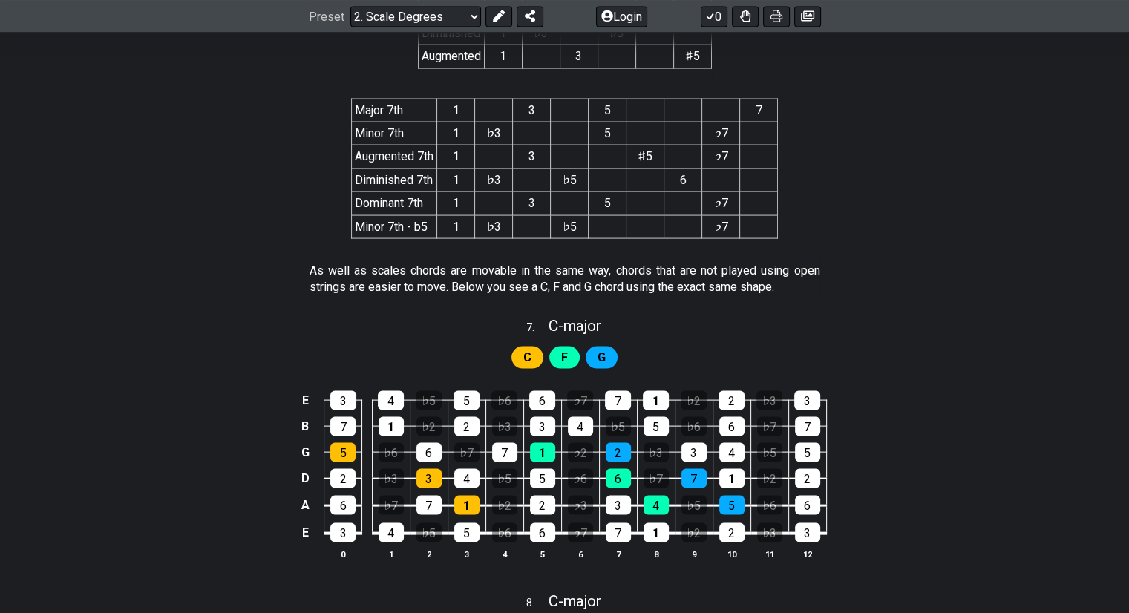
scroll to position [2997, 0]
